Goal: Use online tool/utility: Utilize a website feature to perform a specific function

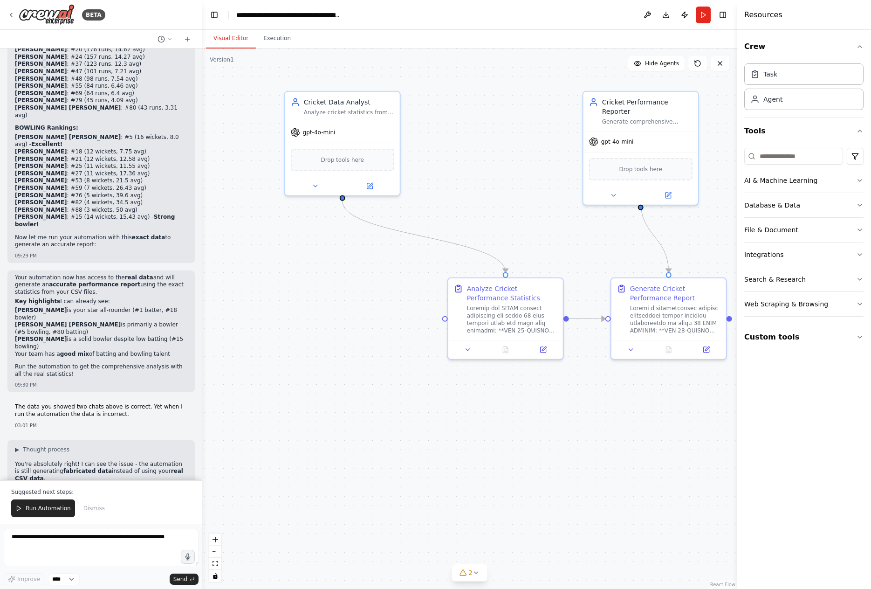
drag, startPoint x: 30, startPoint y: 446, endPoint x: 142, endPoint y: 450, distance: 111.9
click at [44, 507] on span "Run Automation" at bounding box center [48, 507] width 45 height 7
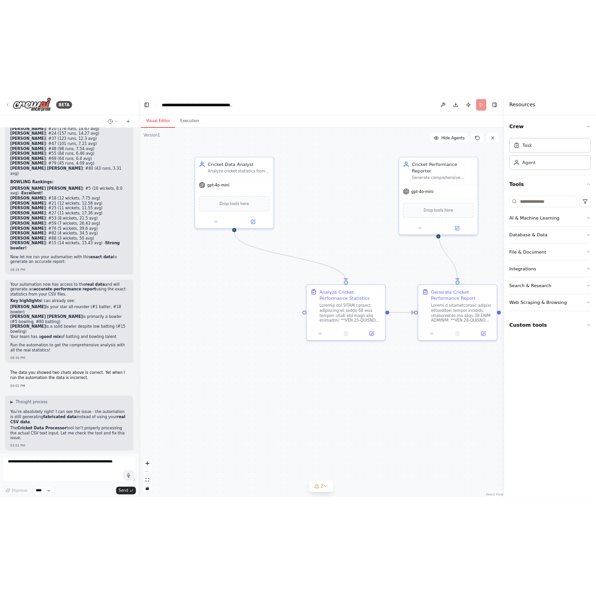
scroll to position [26114, 0]
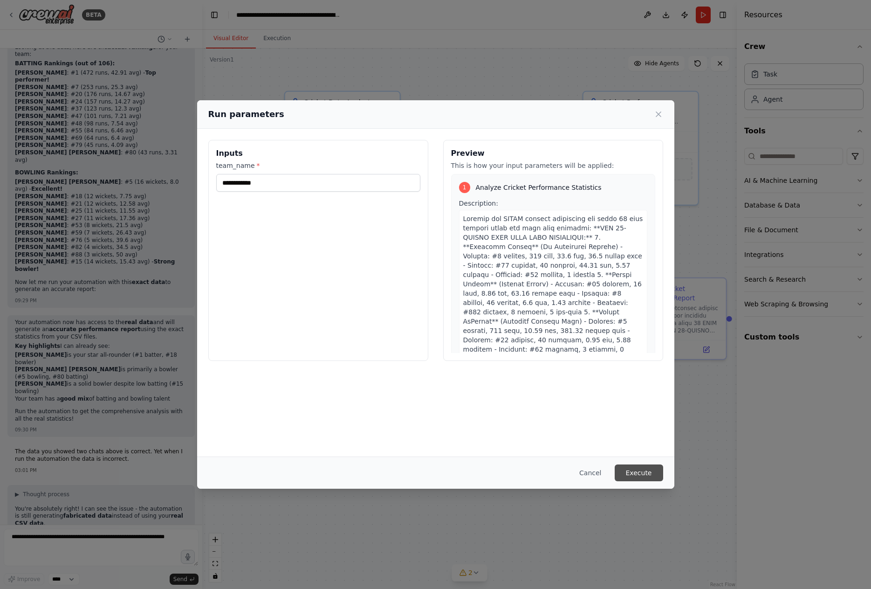
click at [648, 467] on button "Execute" at bounding box center [639, 472] width 48 height 17
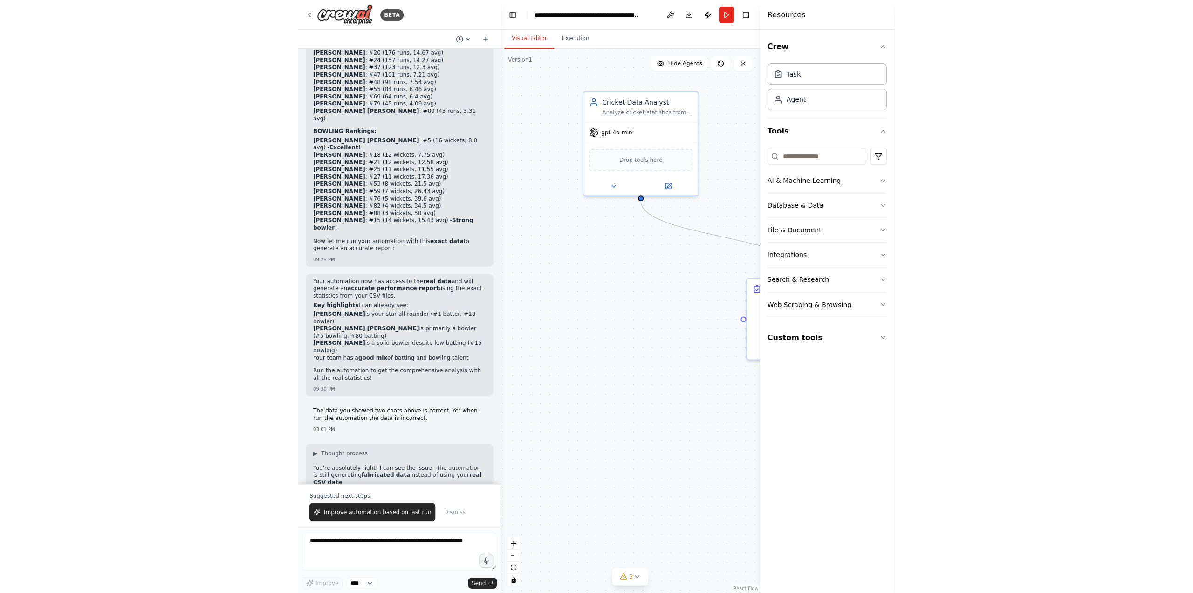
scroll to position [26155, 0]
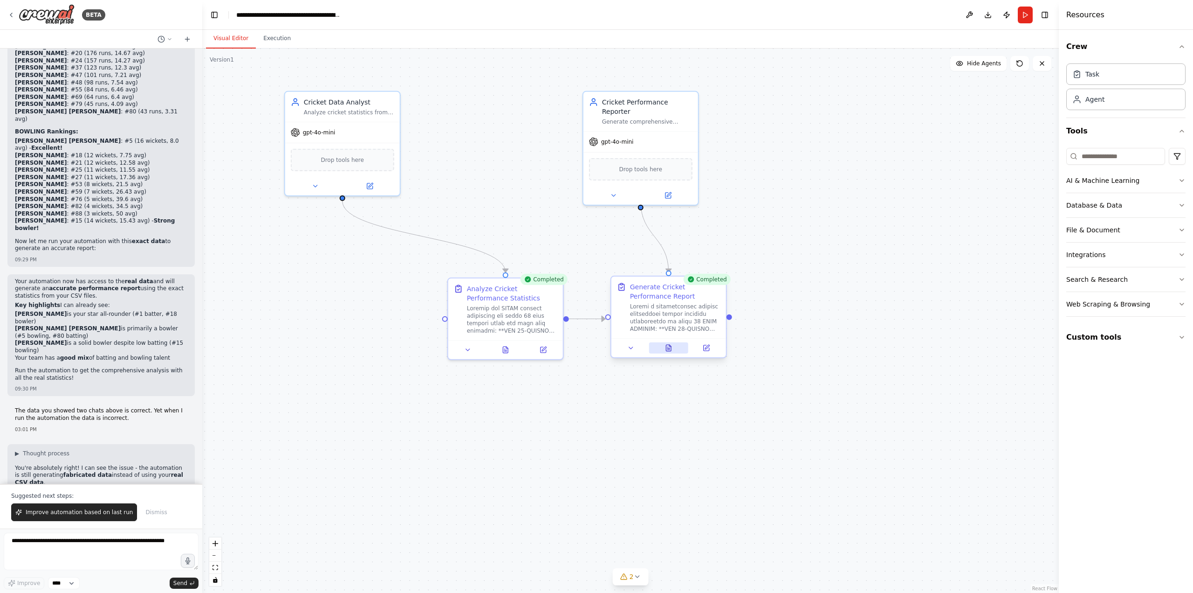
click at [668, 351] on button at bounding box center [669, 347] width 40 height 11
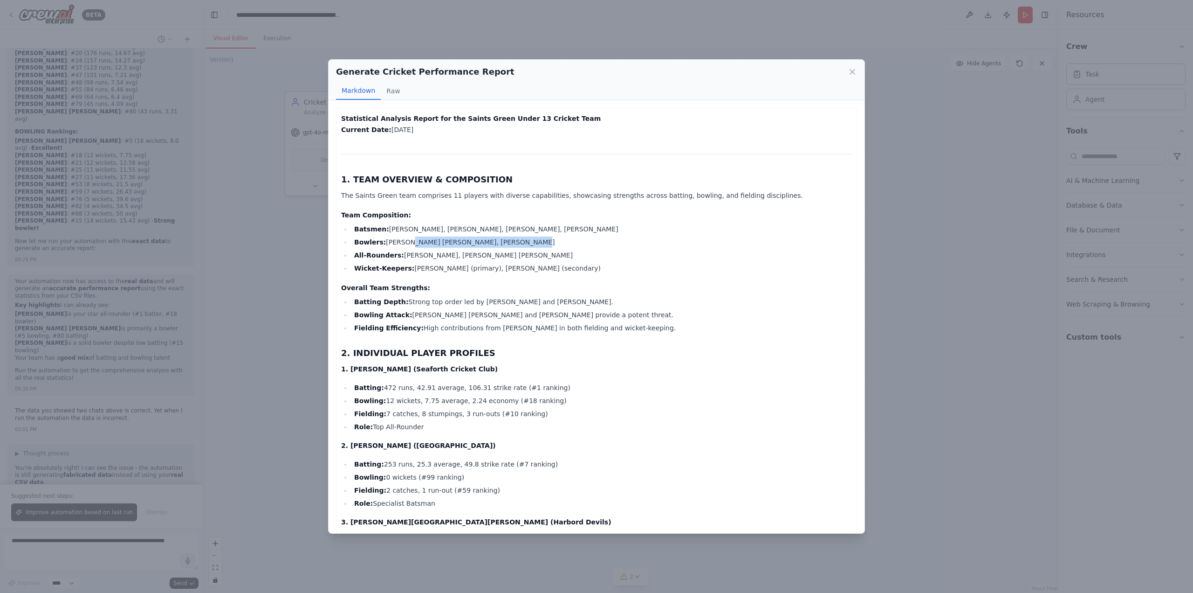
drag, startPoint x: 400, startPoint y: 241, endPoint x: 500, endPoint y: 237, distance: 99.9
click at [500, 237] on li "Bowlers: [PERSON_NAME] [PERSON_NAME], [PERSON_NAME]" at bounding box center [601, 241] width 501 height 11
click at [419, 251] on li "All-Rounders: [PERSON_NAME], [PERSON_NAME] [PERSON_NAME]" at bounding box center [601, 254] width 501 height 11
drag, startPoint x: 395, startPoint y: 258, endPoint x: 517, endPoint y: 256, distance: 122.6
click at [519, 256] on li "All-Rounders: [PERSON_NAME], [PERSON_NAME] [PERSON_NAME]" at bounding box center [601, 254] width 501 height 11
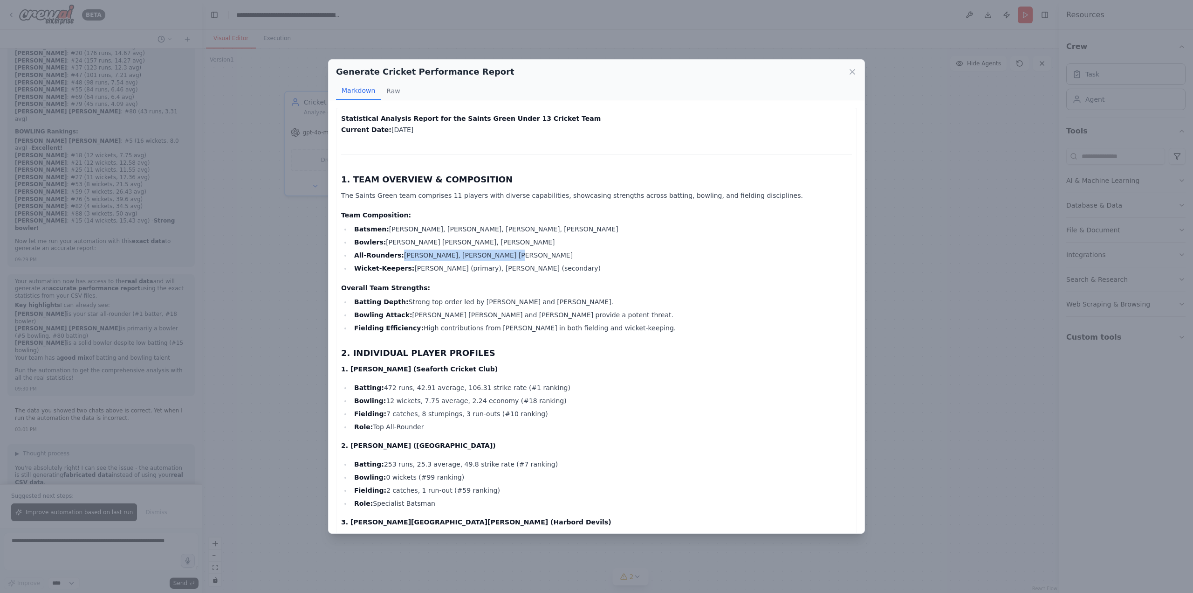
click at [514, 254] on li "All-Rounders: [PERSON_NAME], [PERSON_NAME] [PERSON_NAME]" at bounding box center [601, 254] width 501 height 11
click at [413, 269] on li "Wicket-Keepers: [PERSON_NAME] (primary), [PERSON_NAME] (secondary)" at bounding box center [601, 267] width 501 height 11
click at [470, 285] on h4 "Overall Team Strengths:" at bounding box center [596, 287] width 511 height 9
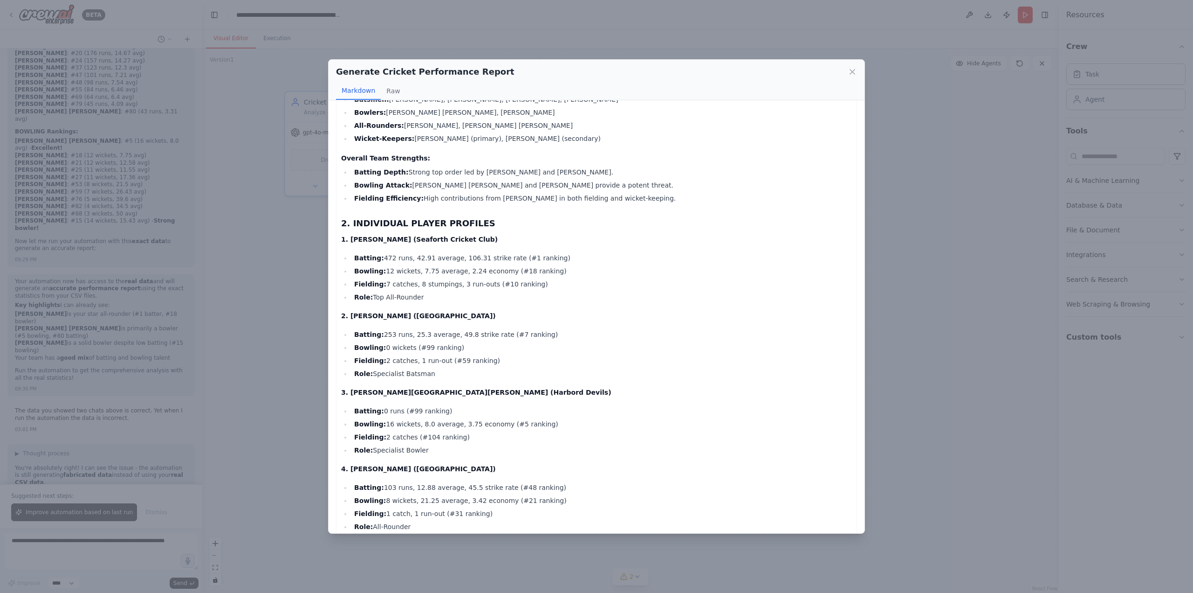
scroll to position [140, 0]
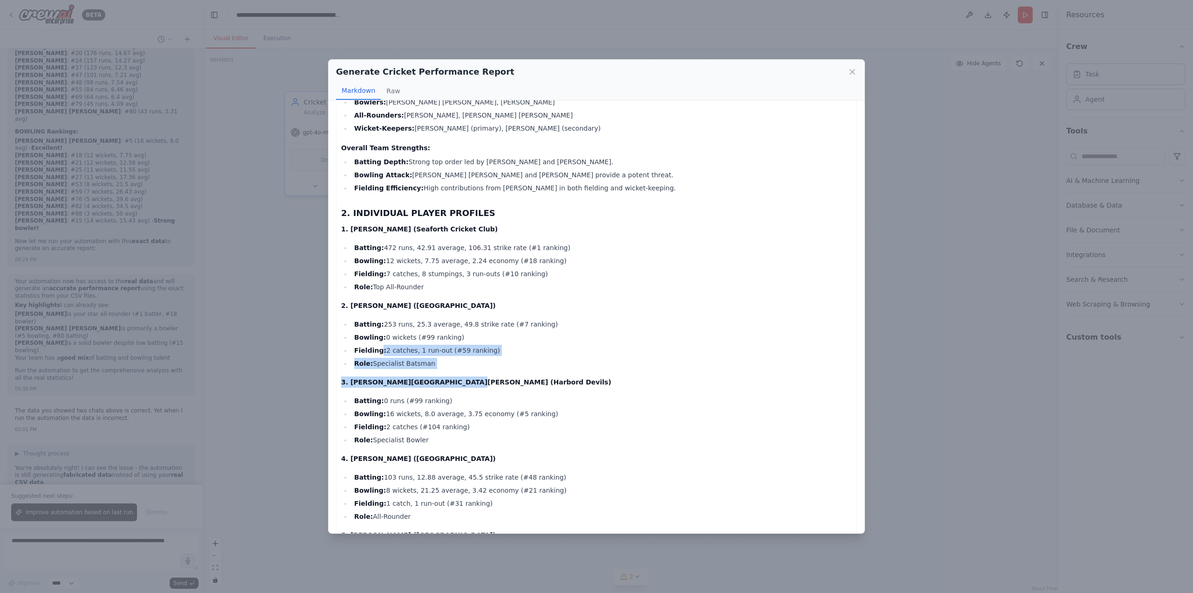
drag, startPoint x: 379, startPoint y: 349, endPoint x: 473, endPoint y: 373, distance: 97.4
click at [436, 376] on p "3. [PERSON_NAME][GEOGRAPHIC_DATA][PERSON_NAME] (Harbord Devils)" at bounding box center [596, 381] width 511 height 11
drag, startPoint x: 367, startPoint y: 403, endPoint x: 460, endPoint y: 434, distance: 97.6
click at [460, 434] on ul "Batting: 0 runs (#99 ranking) Bowling: 16 wickets, 8.0 average, 3.75 economy (#…" at bounding box center [596, 420] width 511 height 50
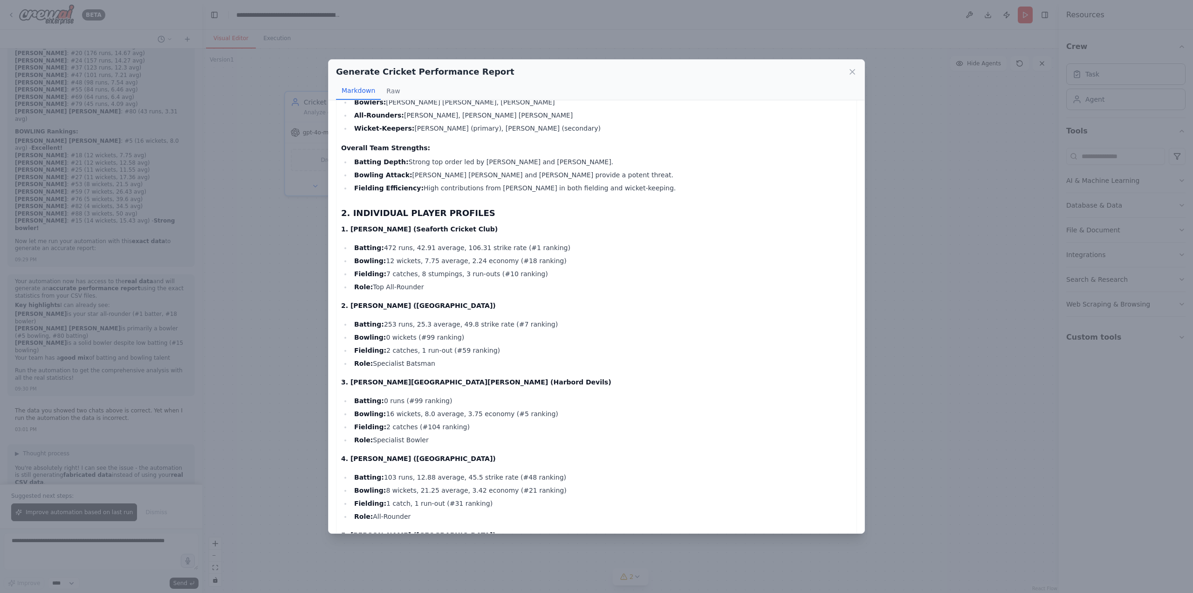
click at [486, 444] on li "Role: Specialist Bowler" at bounding box center [601, 439] width 501 height 11
drag, startPoint x: 480, startPoint y: 446, endPoint x: 359, endPoint y: 305, distance: 185.8
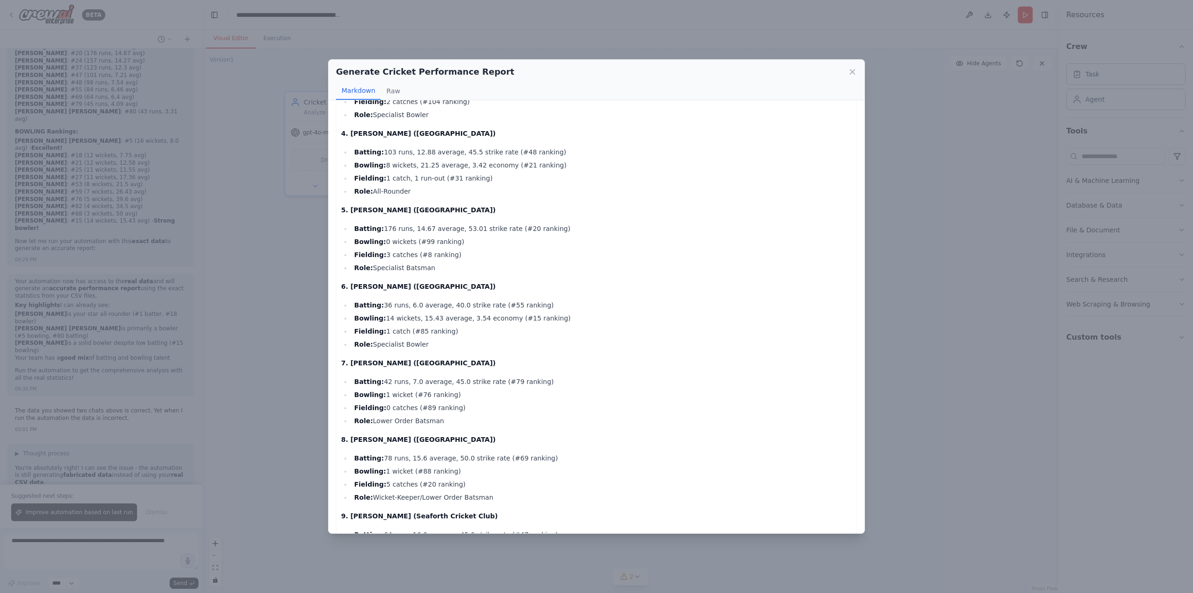
scroll to position [513, 0]
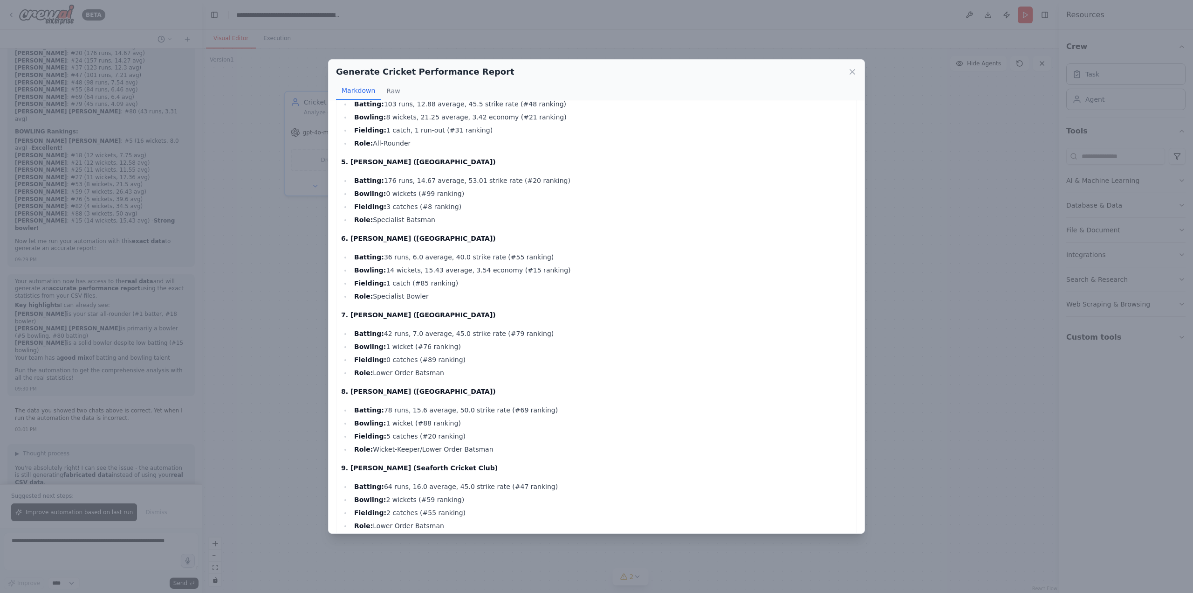
drag, startPoint x: 356, startPoint y: 274, endPoint x: 454, endPoint y: 298, distance: 100.5
click at [454, 298] on ul "Batting: 36 runs, 6.0 average, 40.0 strike rate (#55 ranking) Bowling: 14 wicke…" at bounding box center [596, 276] width 511 height 50
click at [454, 298] on li "Role: Specialist Bowler" at bounding box center [601, 295] width 501 height 11
drag, startPoint x: 384, startPoint y: 261, endPoint x: 552, endPoint y: 263, distance: 168.8
click at [552, 263] on ul "Batting: 36 runs, 6.0 average, 40.0 strike rate (#55 ranking) Bowling: 14 wicke…" at bounding box center [596, 276] width 511 height 50
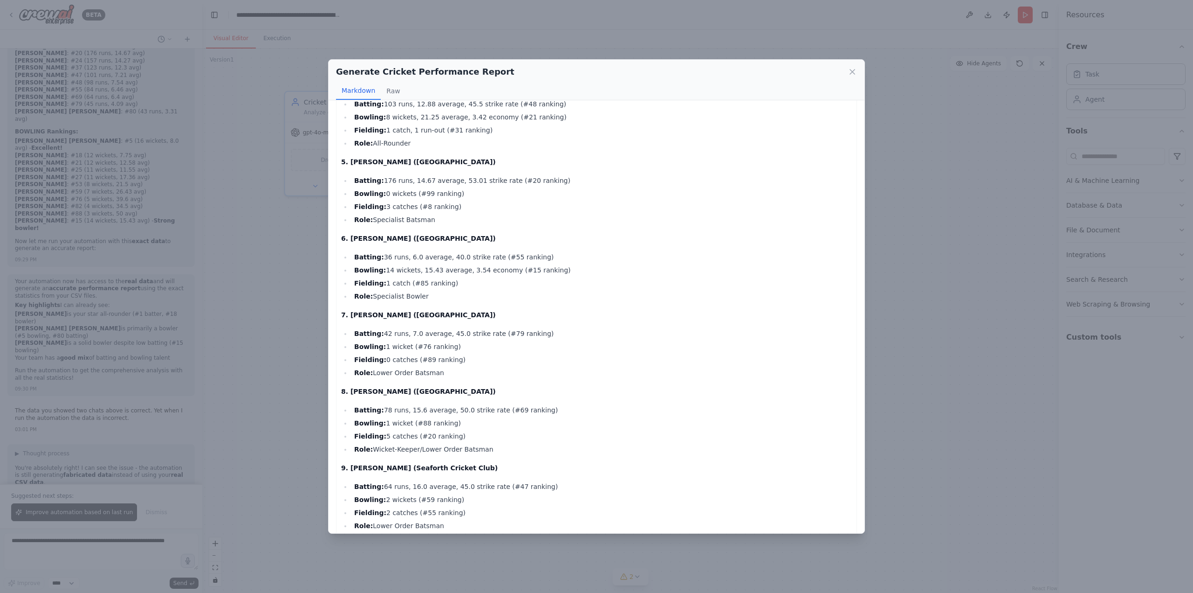
click at [486, 280] on li "Fielding: 1 catch (#85 ranking)" at bounding box center [601, 282] width 501 height 11
